Goal: Feedback & Contribution: Submit feedback/report problem

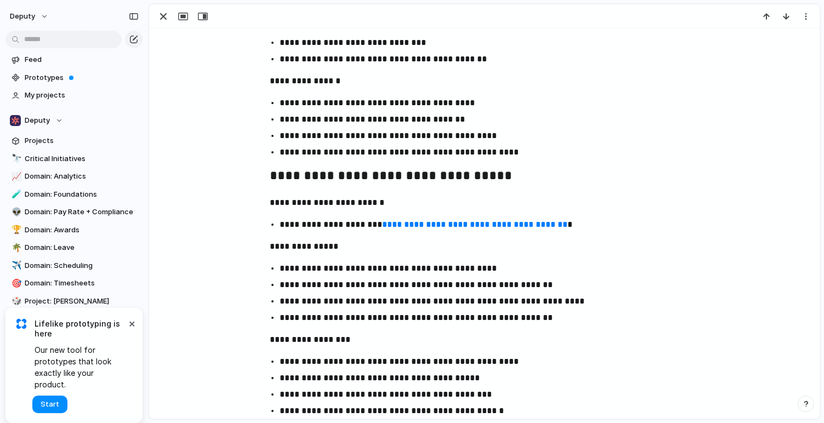
scroll to position [1155, 0]
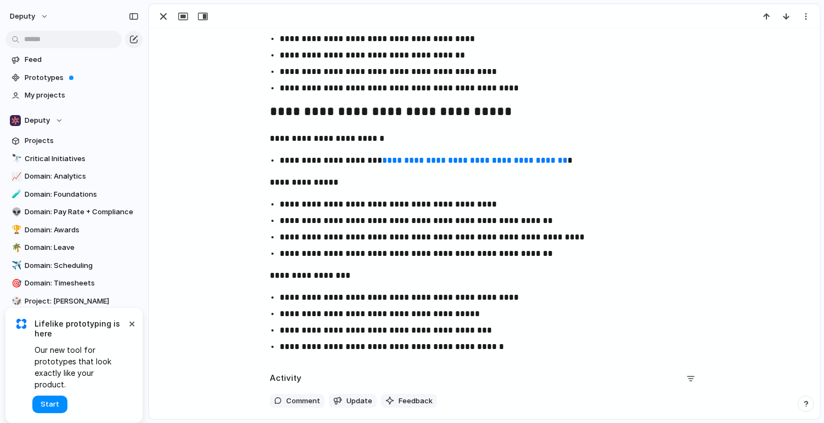
click at [412, 409] on div "Activity Comment Update Feedback" at bounding box center [485, 394] width 430 height 49
click at [412, 400] on span "Feedback" at bounding box center [416, 401] width 34 height 11
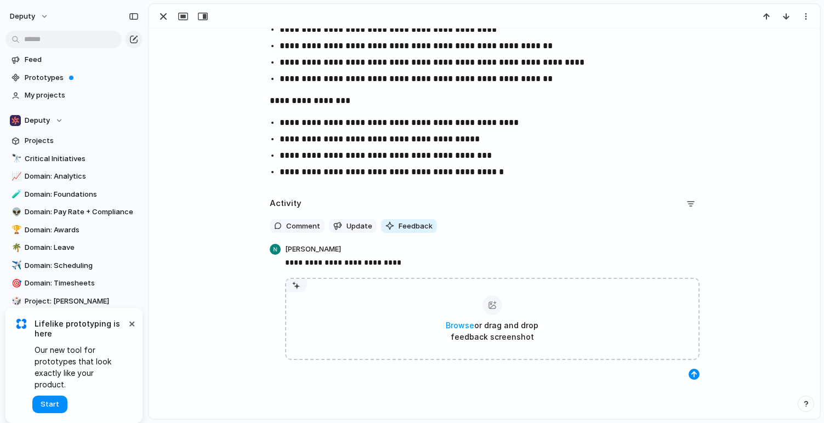
scroll to position [1345, 0]
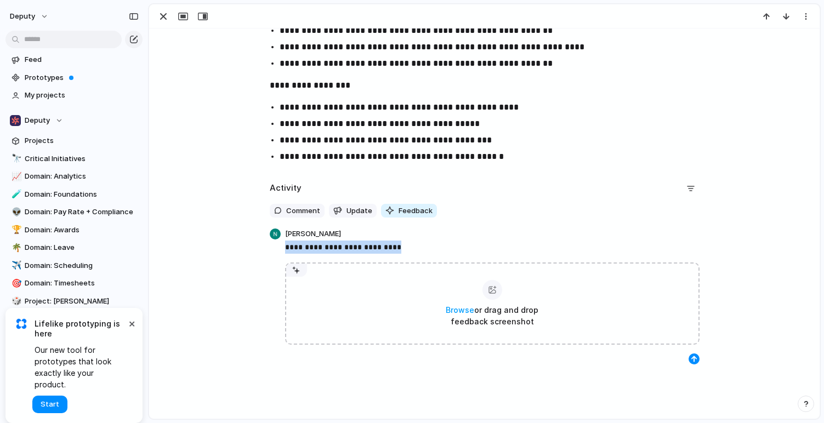
drag, startPoint x: 387, startPoint y: 246, endPoint x: 272, endPoint y: 250, distance: 115.8
click at [272, 250] on div "**********" at bounding box center [485, 296] width 437 height 138
copy p "**********"
click at [694, 358] on div "button" at bounding box center [694, 359] width 7 height 7
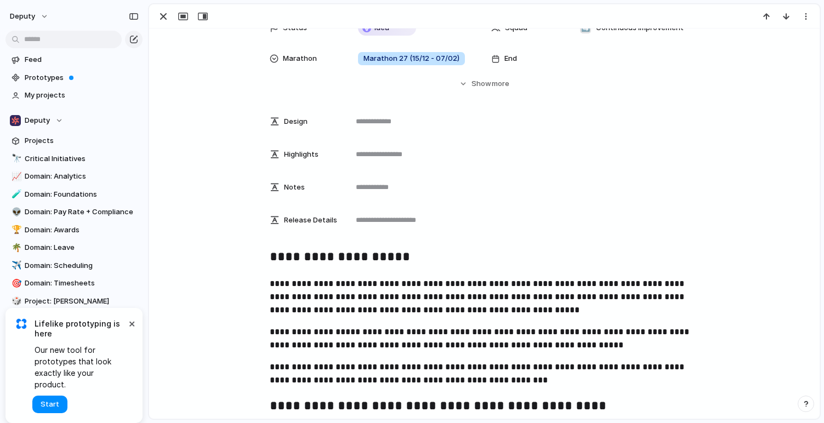
scroll to position [0, 0]
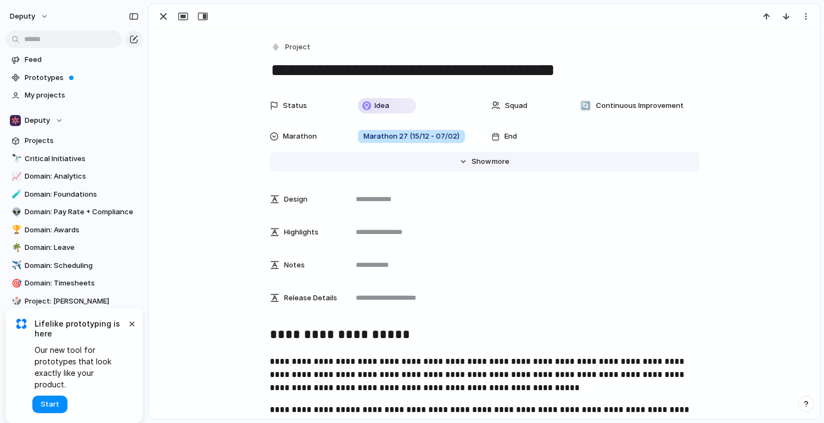
click at [487, 160] on span "Show" at bounding box center [482, 161] width 20 height 11
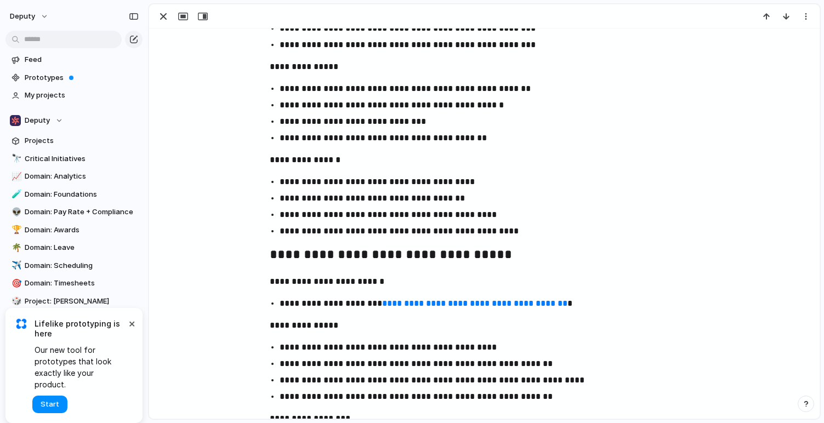
scroll to position [2052, 0]
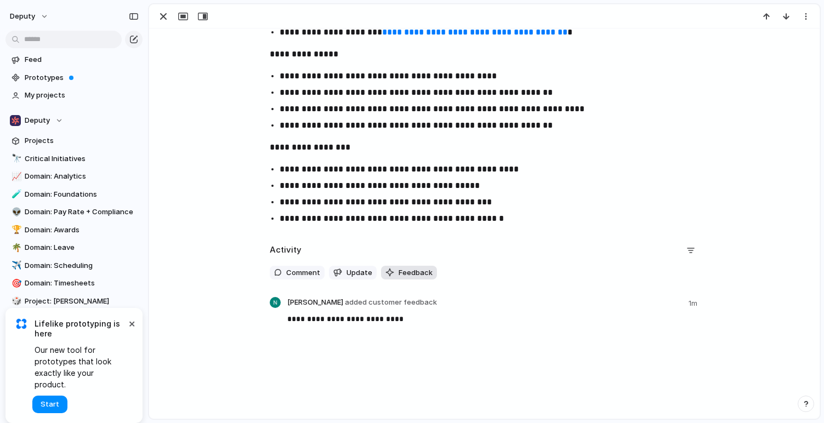
click at [417, 274] on span "Feedback" at bounding box center [416, 273] width 34 height 11
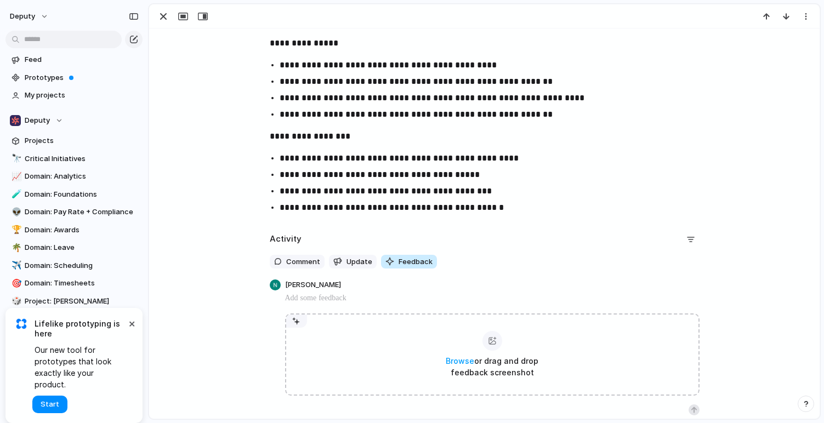
scroll to position [2064, 0]
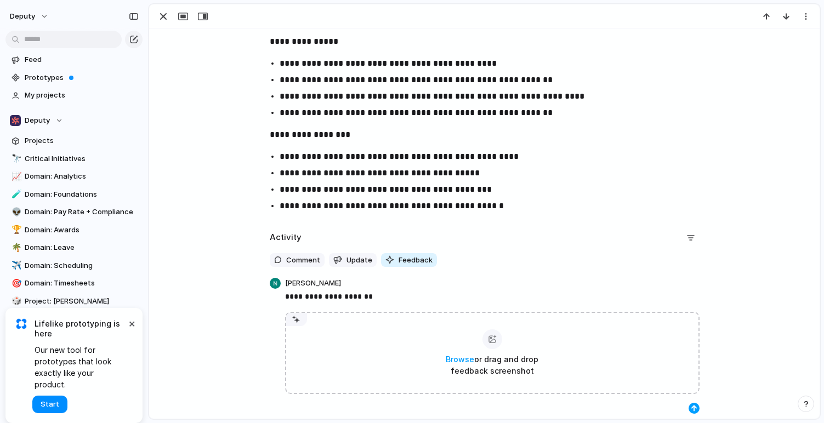
click at [694, 409] on div "button" at bounding box center [694, 408] width 7 height 7
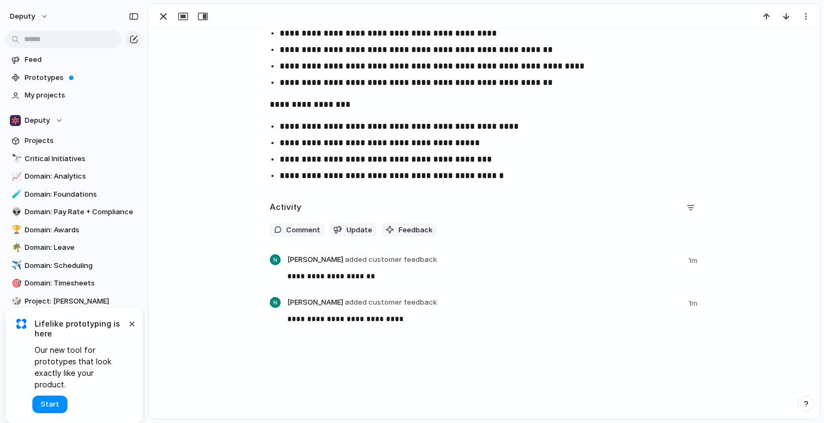
scroll to position [2084, 0]
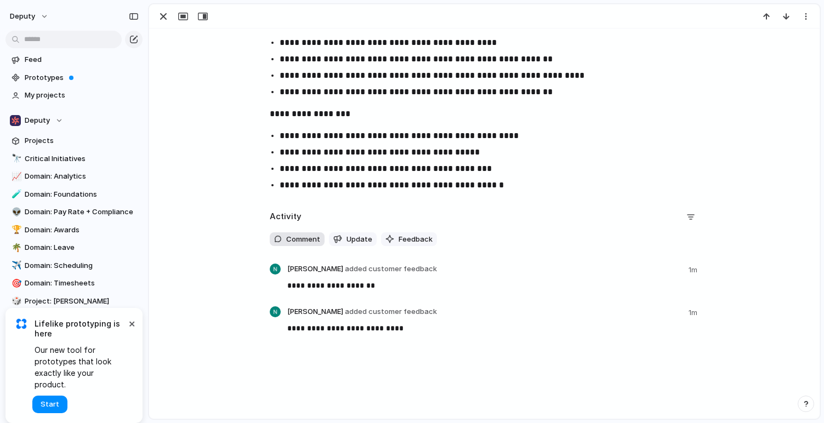
click at [290, 236] on span "Comment" at bounding box center [303, 239] width 34 height 11
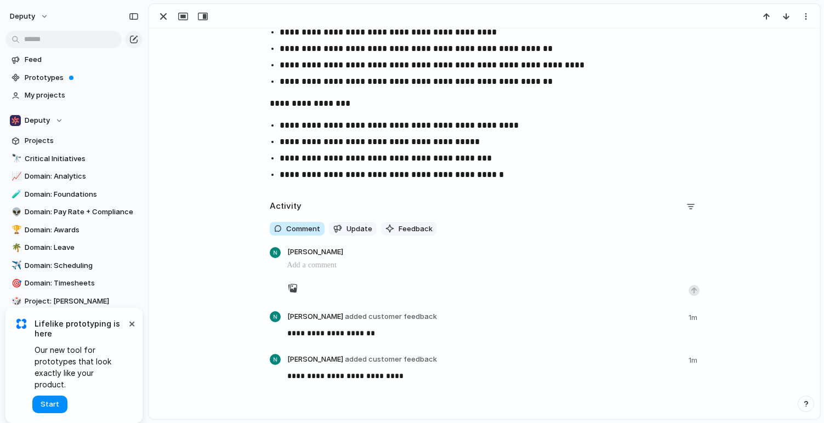
scroll to position [2096, 0]
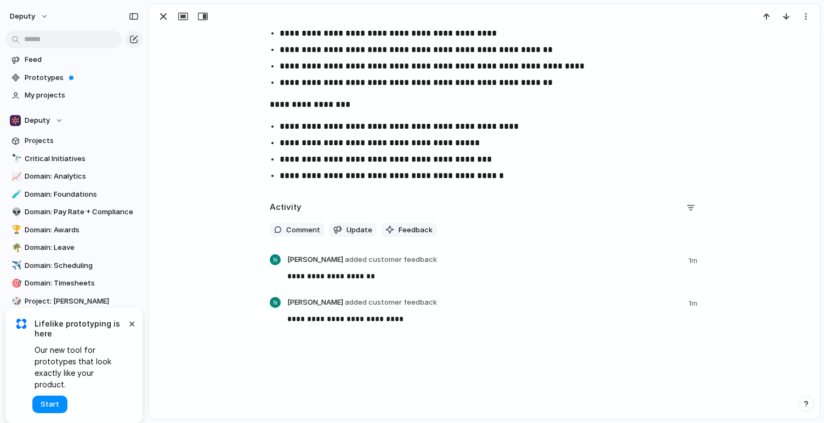
click at [222, 290] on div "**********" at bounding box center [484, 270] width 645 height 142
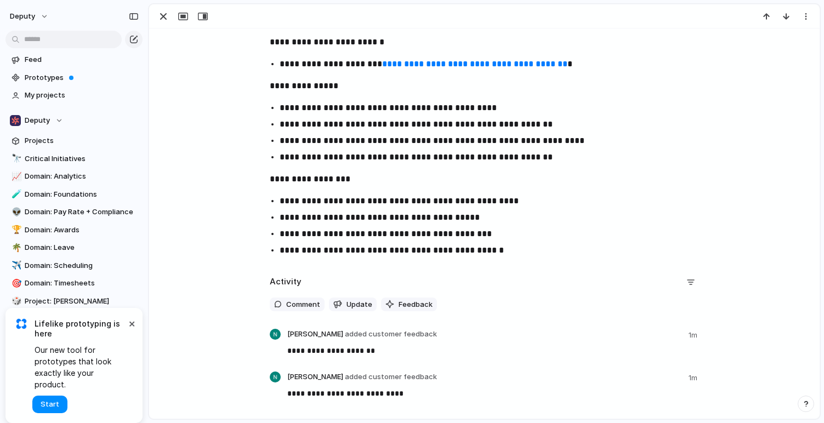
scroll to position [2094, 0]
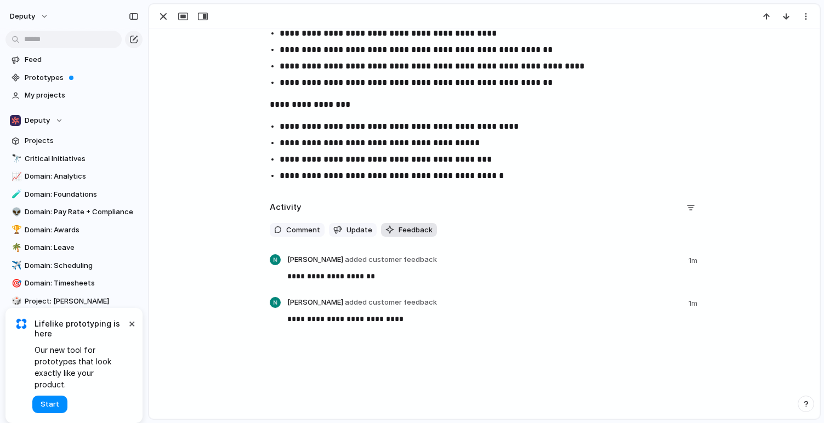
click at [406, 230] on span "Feedback" at bounding box center [416, 230] width 34 height 11
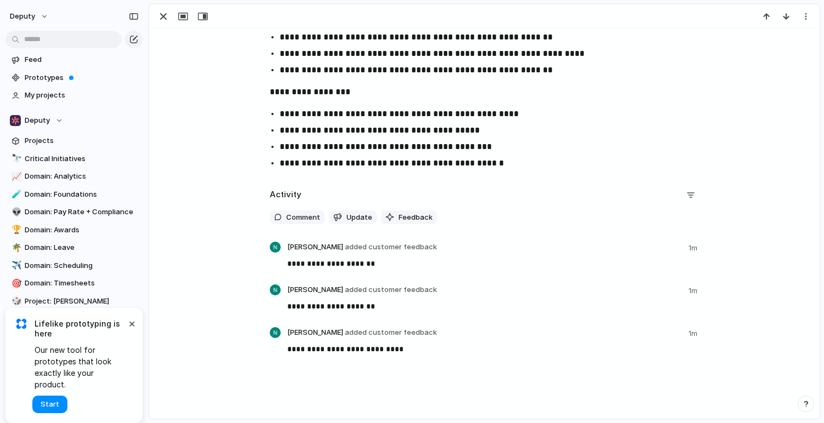
scroll to position [2106, 0]
click at [426, 218] on span "Feedback" at bounding box center [416, 217] width 34 height 11
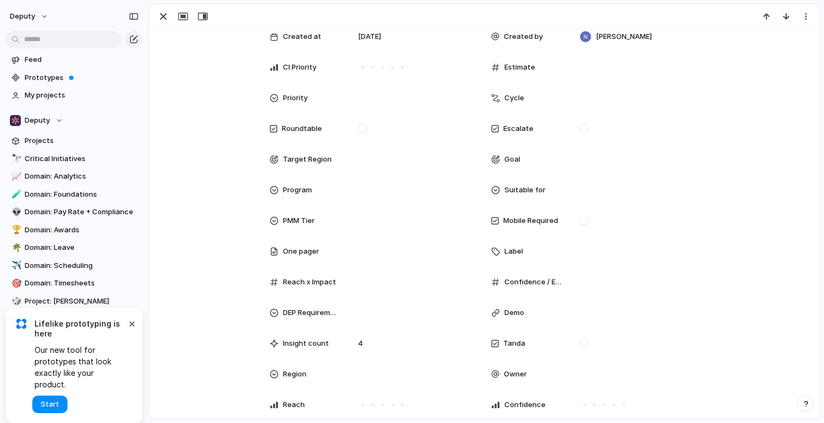
scroll to position [0, 0]
